Goal: Transaction & Acquisition: Purchase product/service

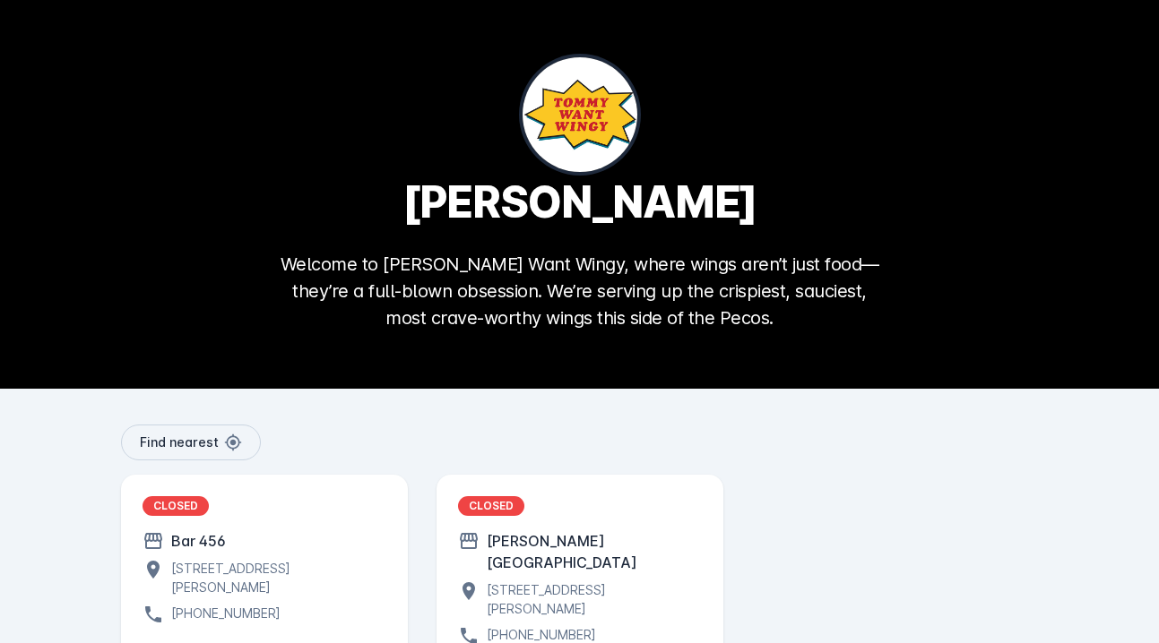
scroll to position [104, 0]
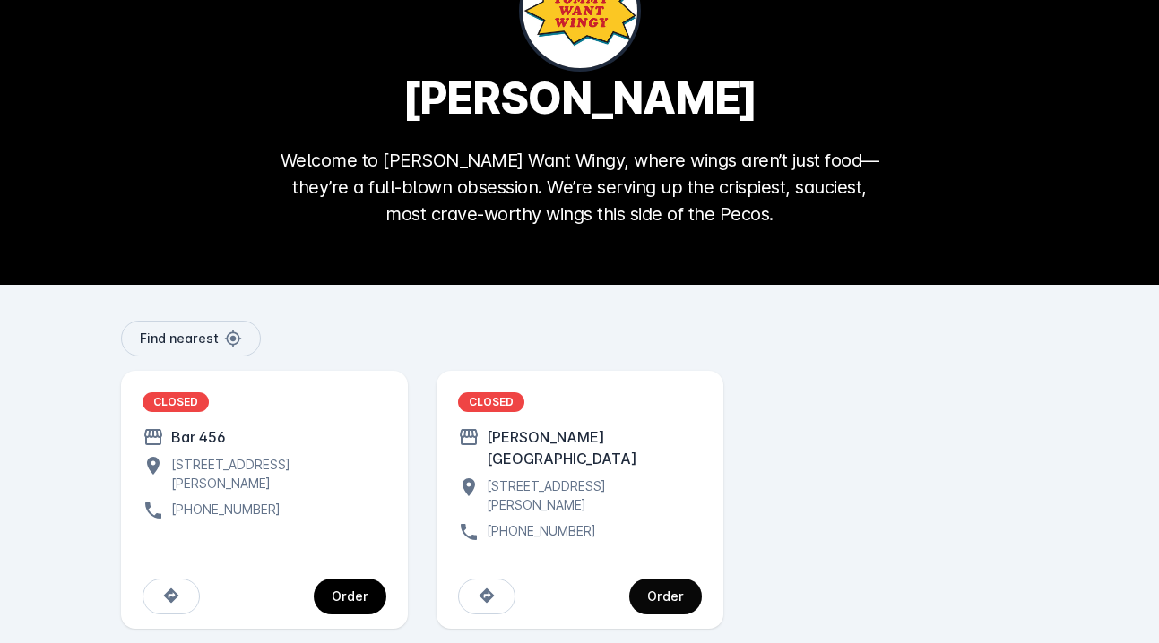
click at [670, 575] on span "continue" at bounding box center [665, 596] width 73 height 43
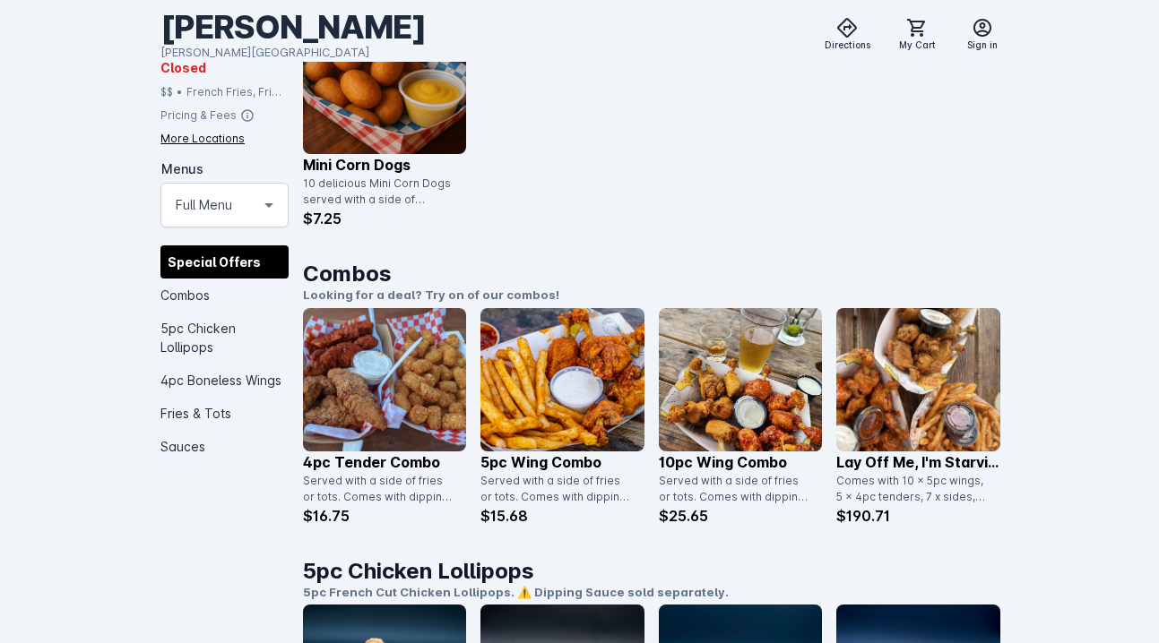
scroll to position [627, 0]
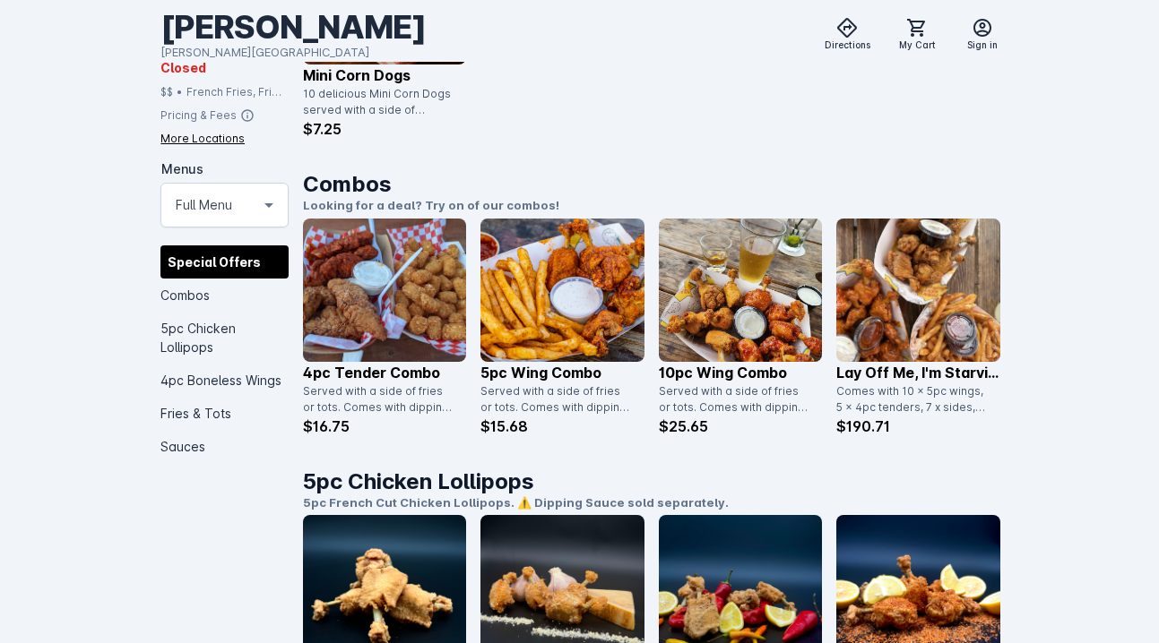
click at [727, 335] on img at bounding box center [740, 290] width 163 height 143
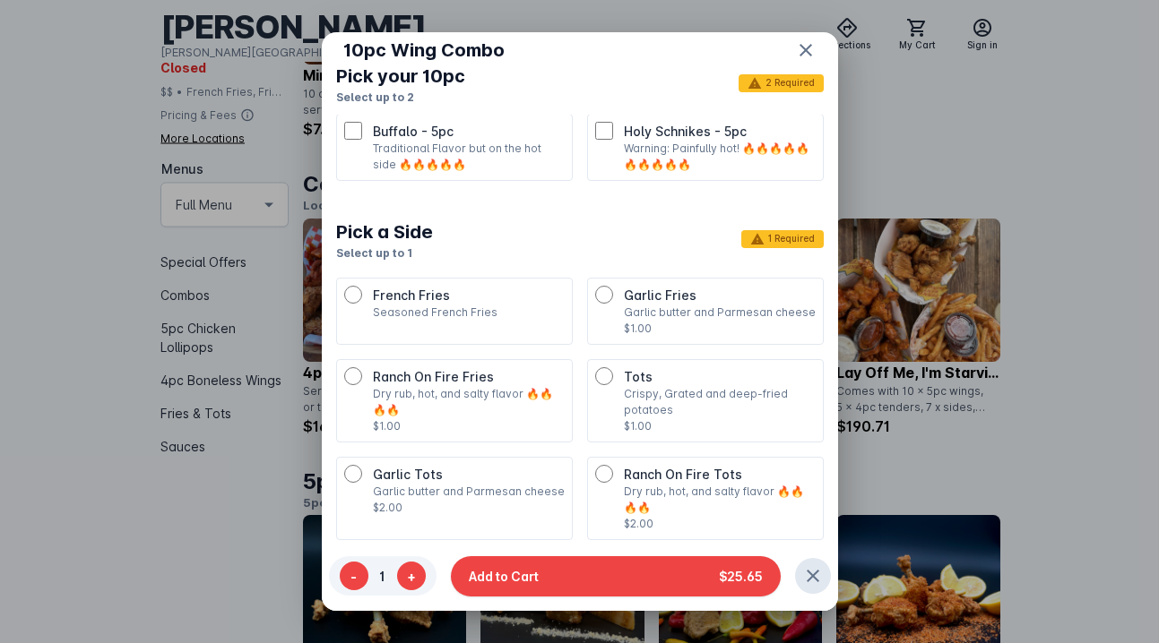
scroll to position [358, 0]
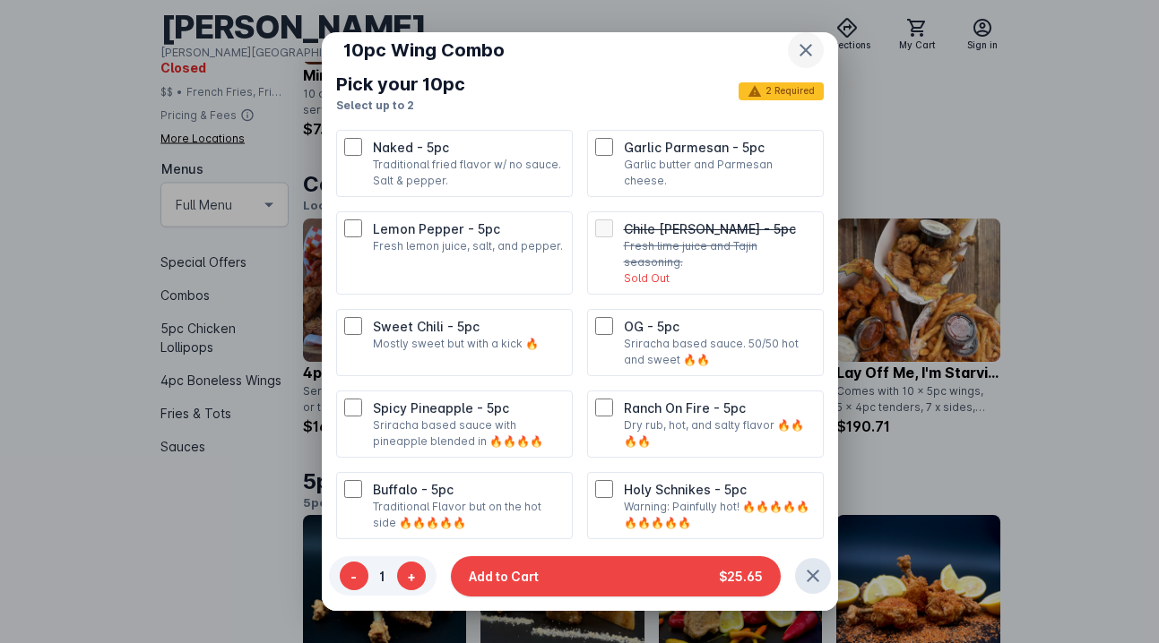
click at [799, 47] on icon "button" at bounding box center [805, 50] width 13 height 13
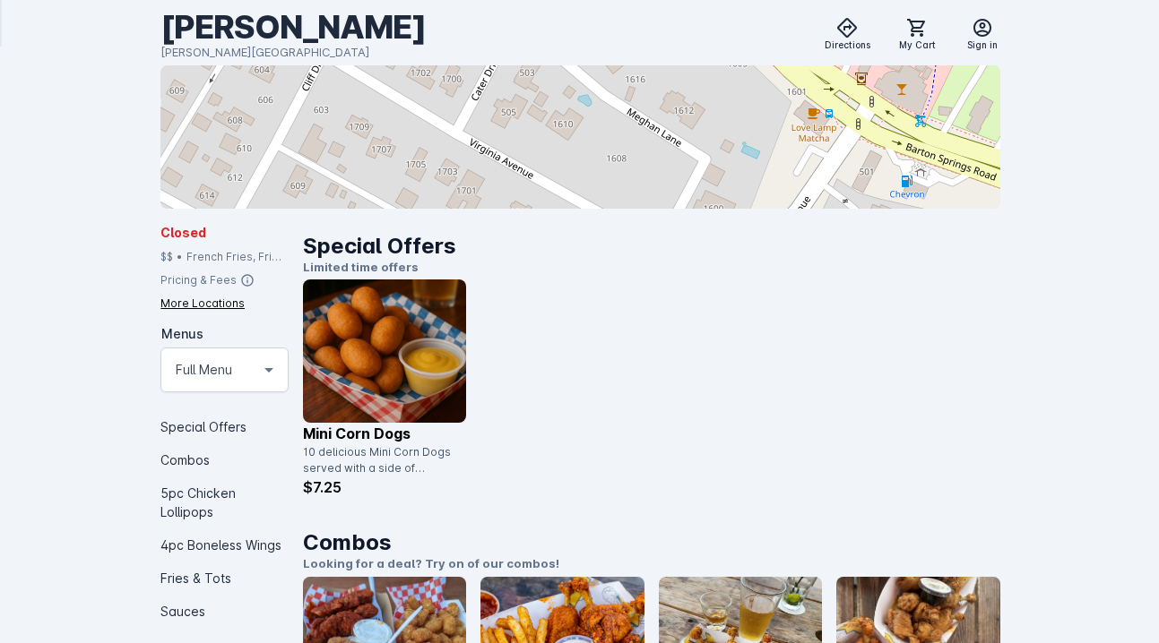
scroll to position [0, 0]
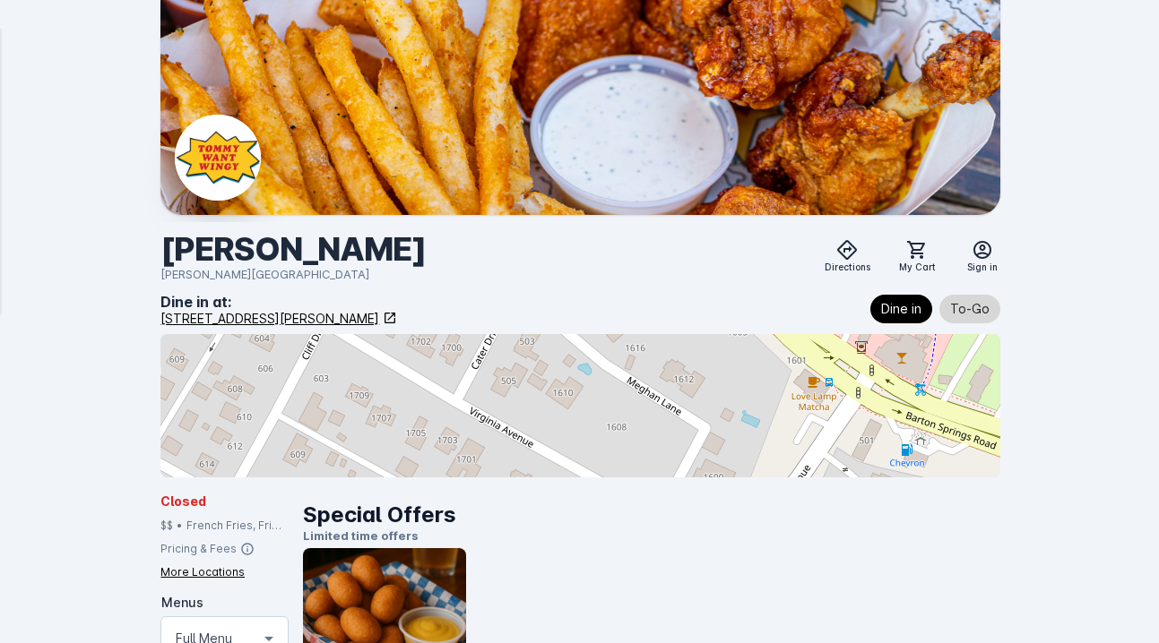
click at [973, 308] on span "To-Go" at bounding box center [969, 309] width 39 height 22
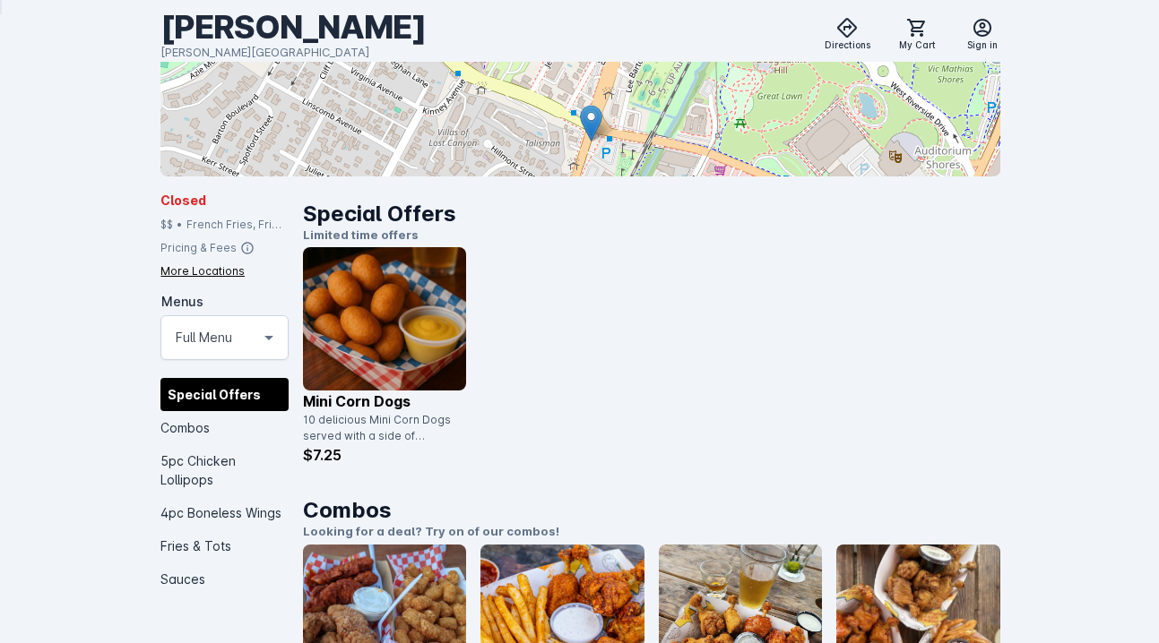
scroll to position [211, 0]
